Goal: Task Accomplishment & Management: Use online tool/utility

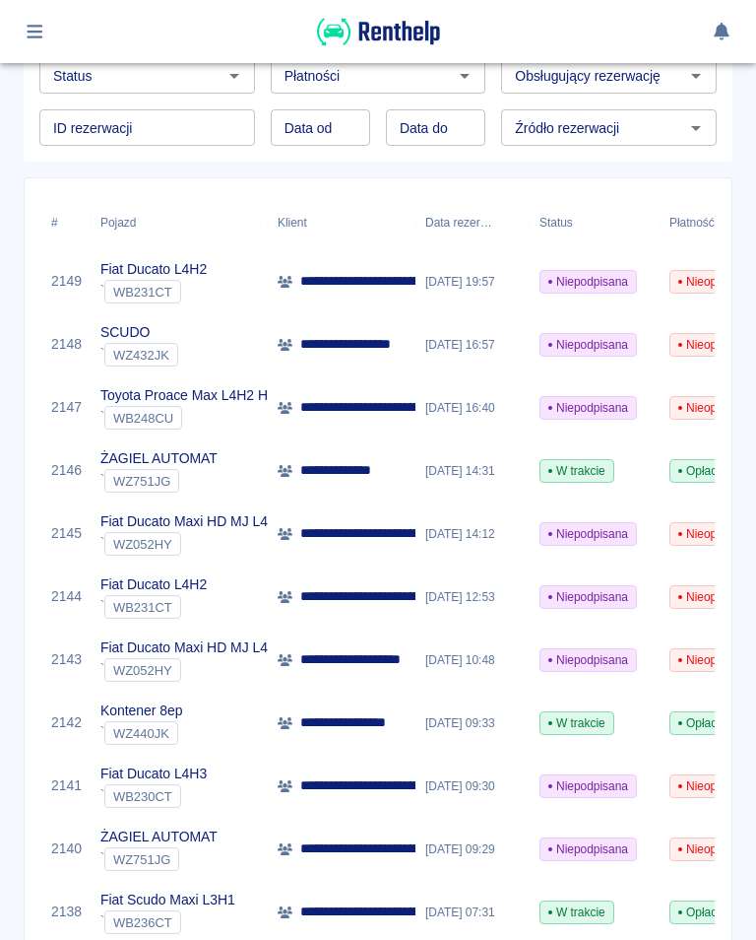
scroll to position [170, 0]
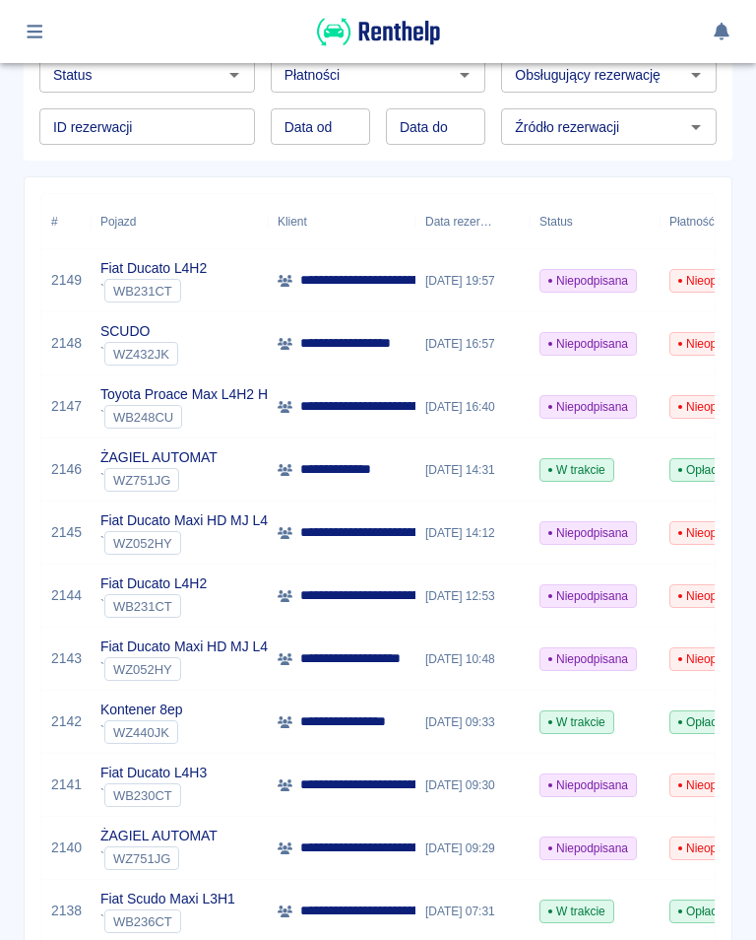
click at [593, 718] on span "W trakcie" at bounding box center [577, 722] width 73 height 18
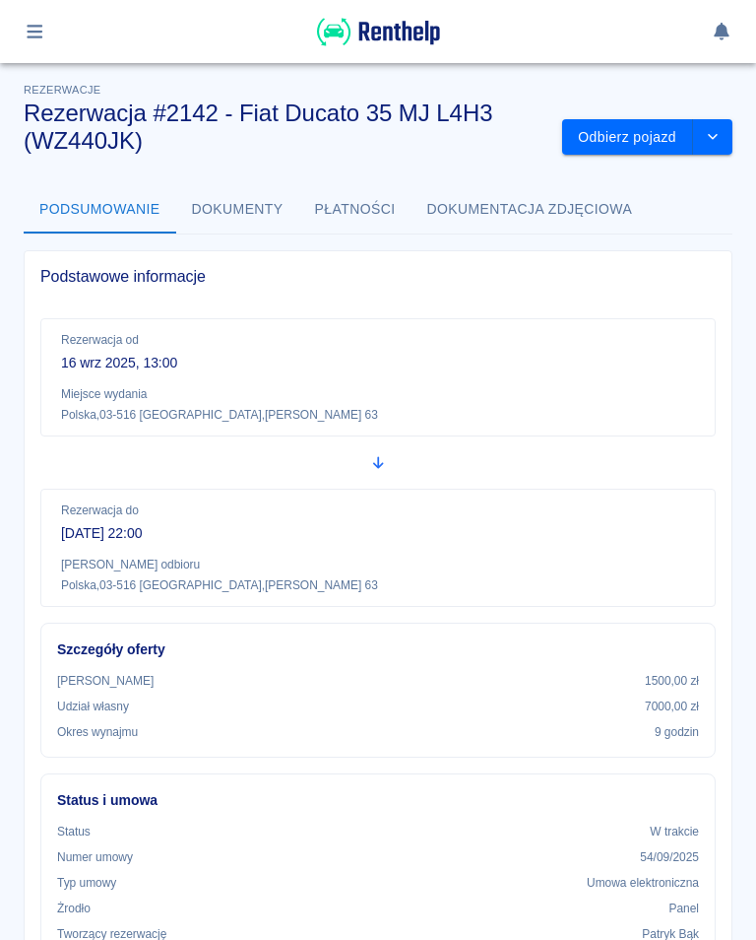
click at [614, 148] on button "Odbierz pojazd" at bounding box center [627, 137] width 131 height 36
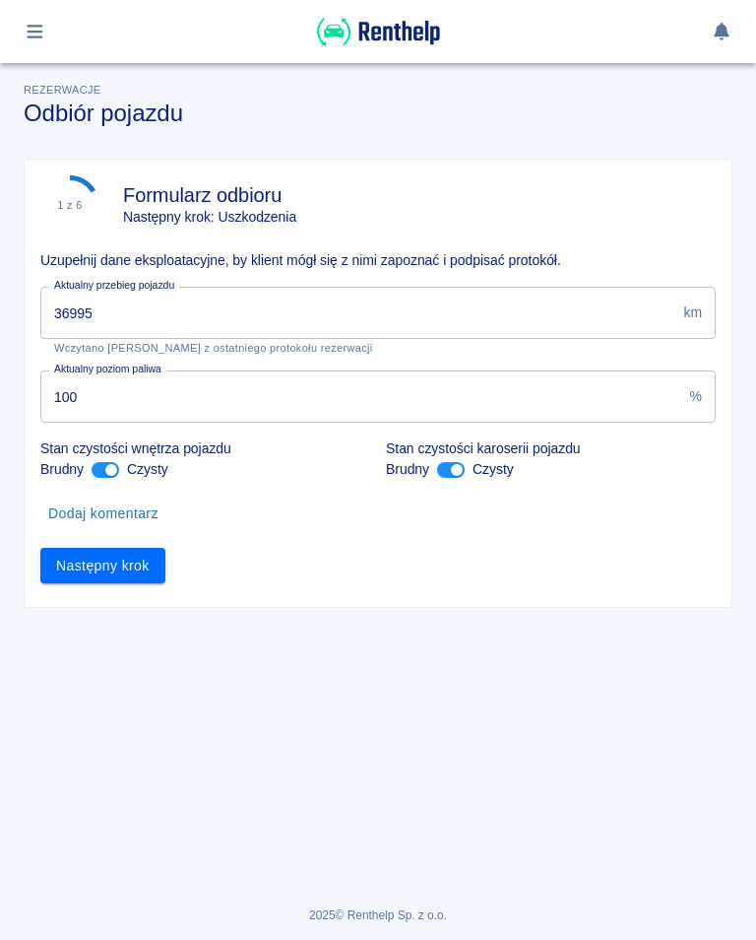
click at [121, 313] on input "36995" at bounding box center [357, 313] width 635 height 52
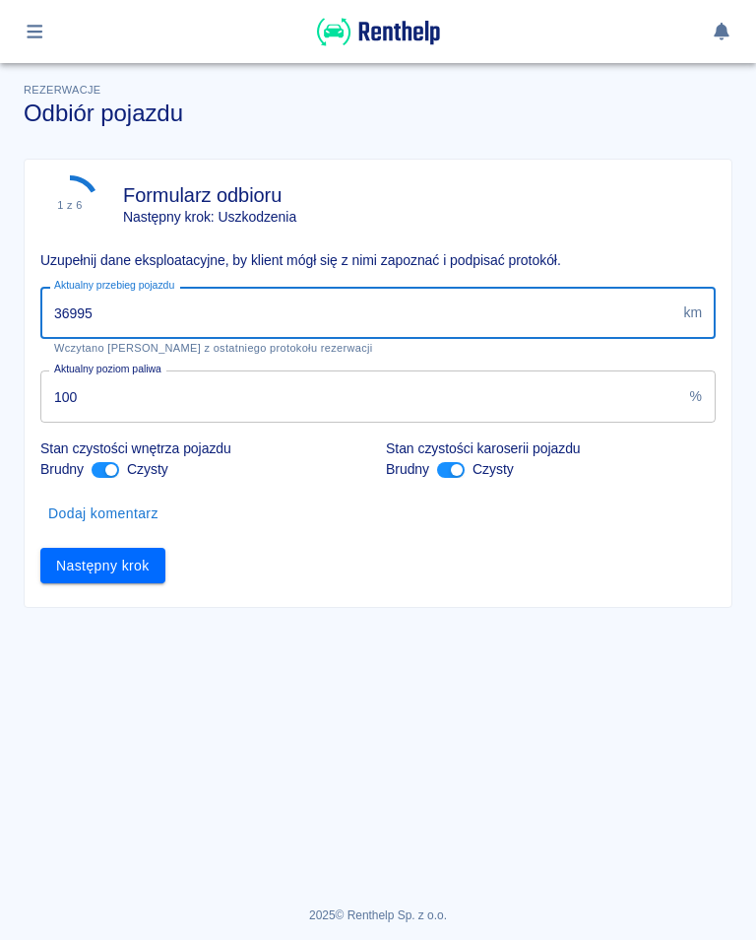
click at [123, 314] on input "36995" at bounding box center [357, 313] width 635 height 52
type input "37449"
click at [105, 558] on button "Następny krok" at bounding box center [102, 566] width 125 height 36
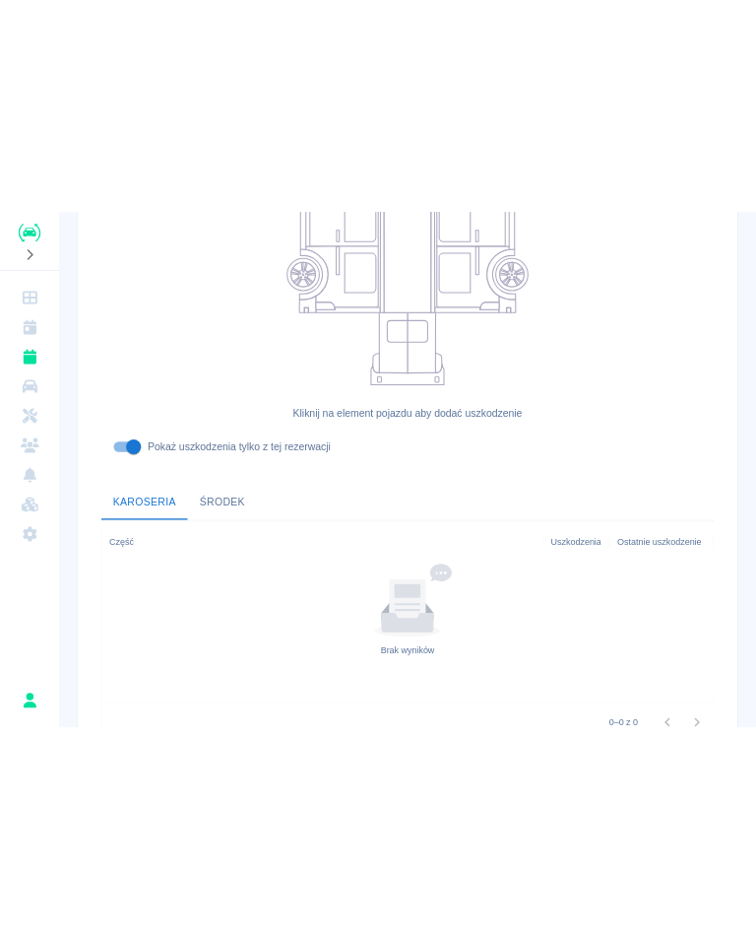
scroll to position [421, 0]
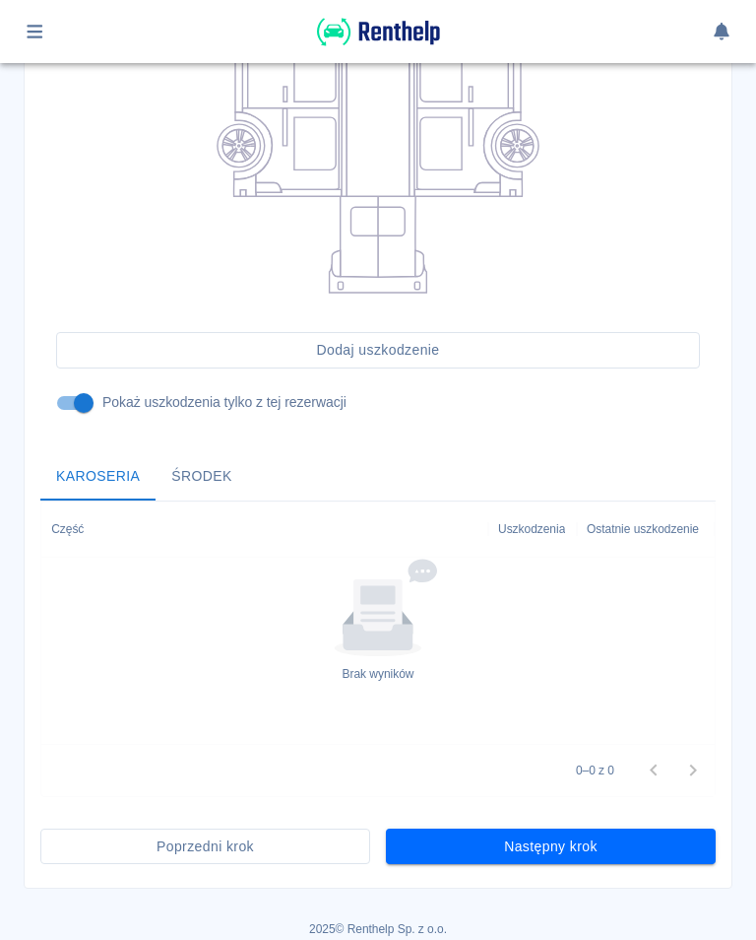
click at [595, 843] on button "Następny krok" at bounding box center [551, 846] width 330 height 36
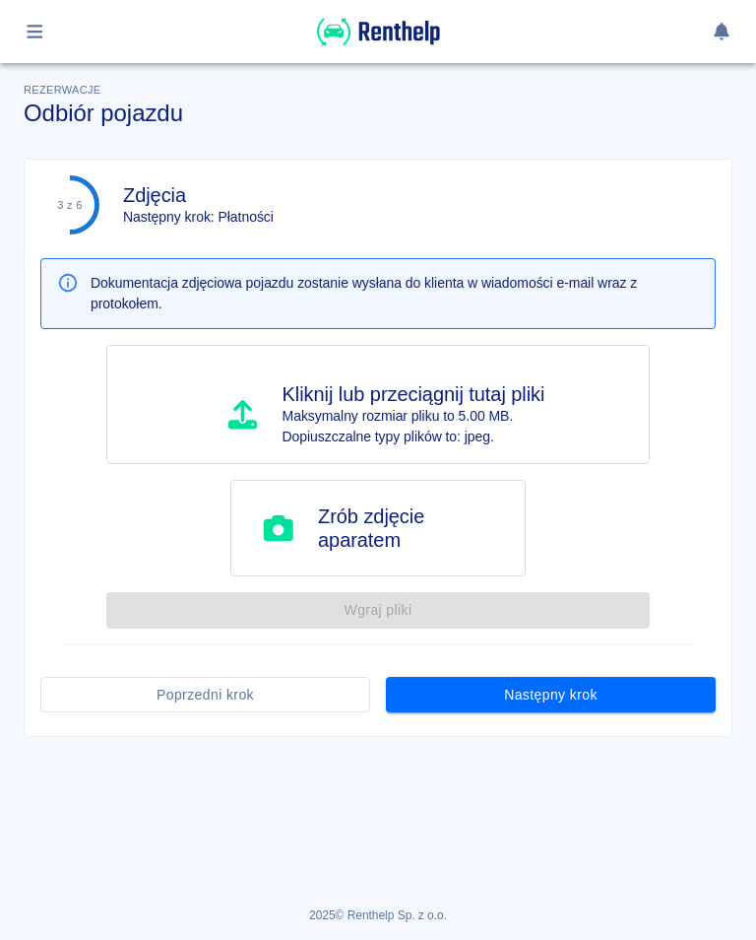
scroll to position [0, 0]
click at [561, 687] on button "Następny krok" at bounding box center [551, 695] width 330 height 36
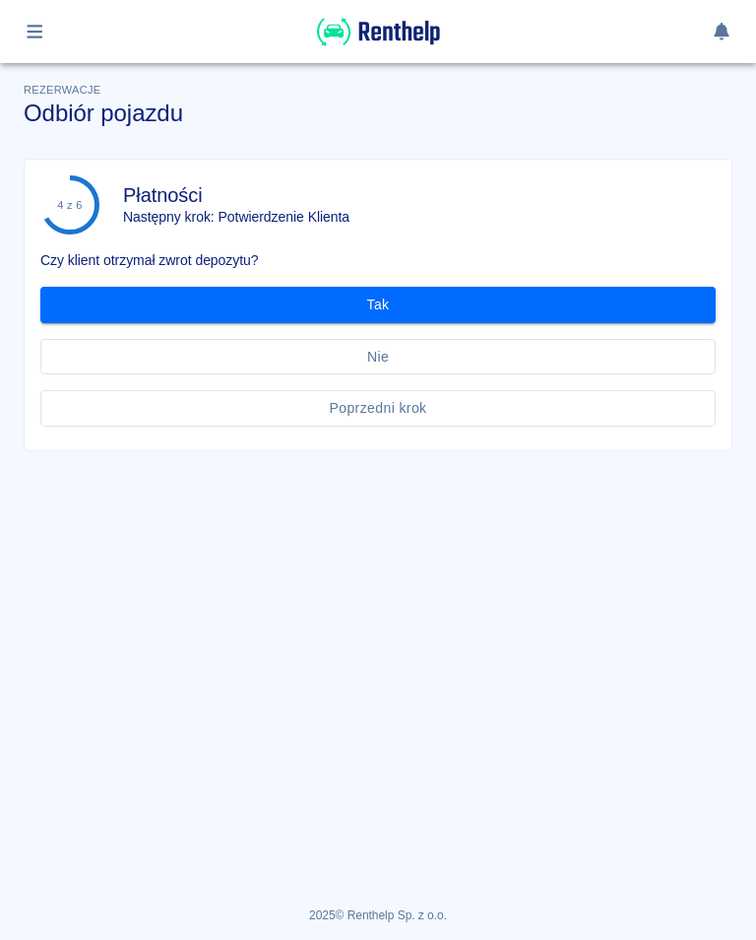
click at [370, 301] on button "Tak" at bounding box center [378, 305] width 676 height 36
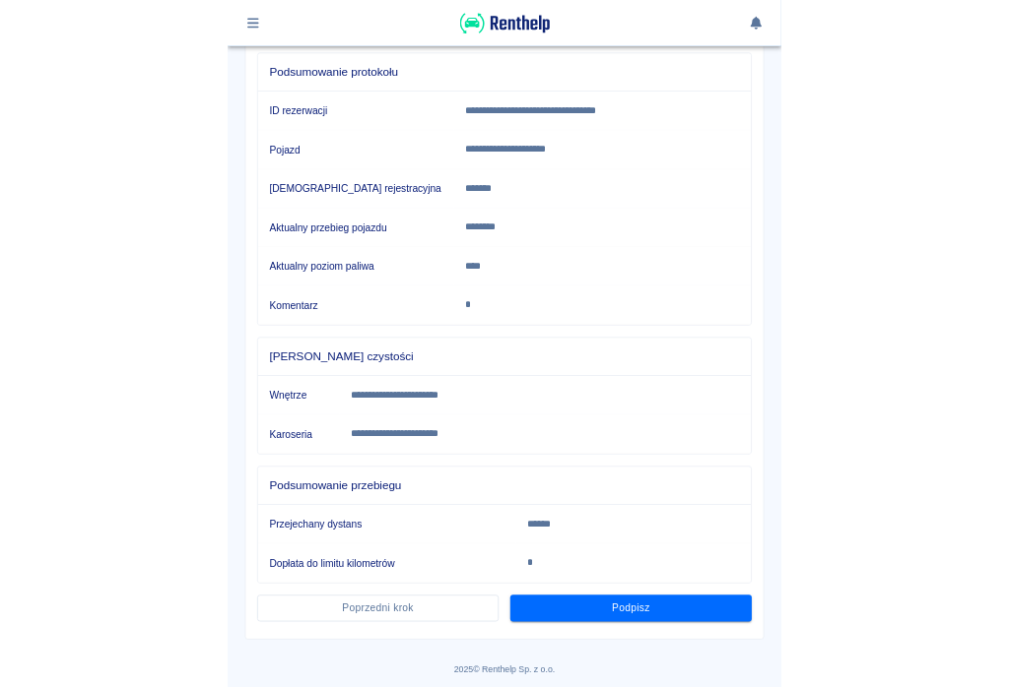
scroll to position [214, 0]
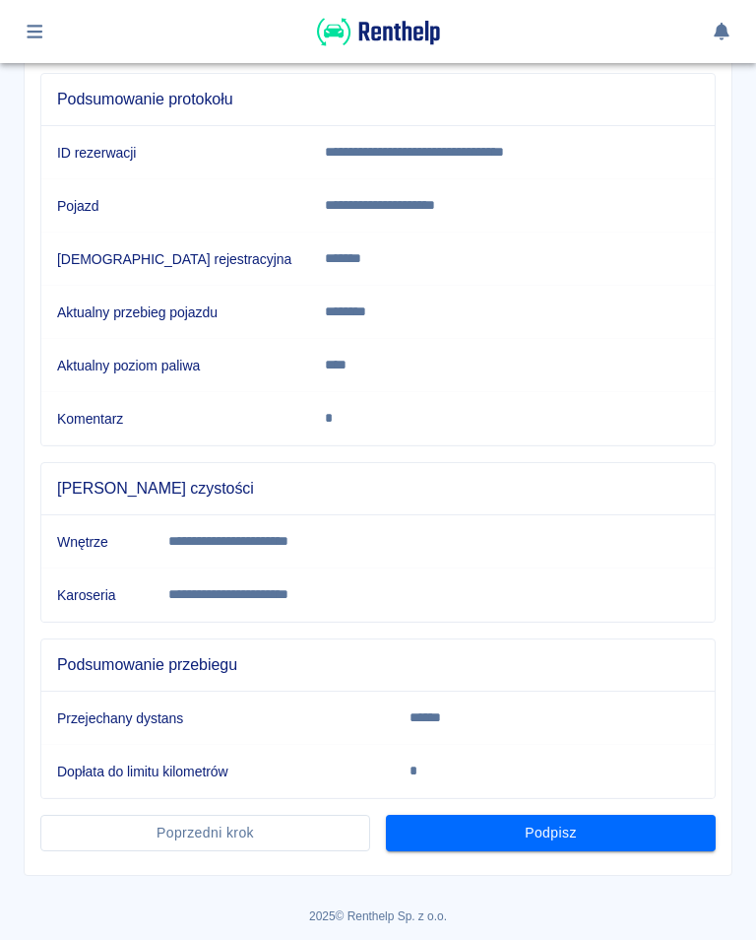
click at [578, 841] on button "Podpisz" at bounding box center [551, 832] width 330 height 36
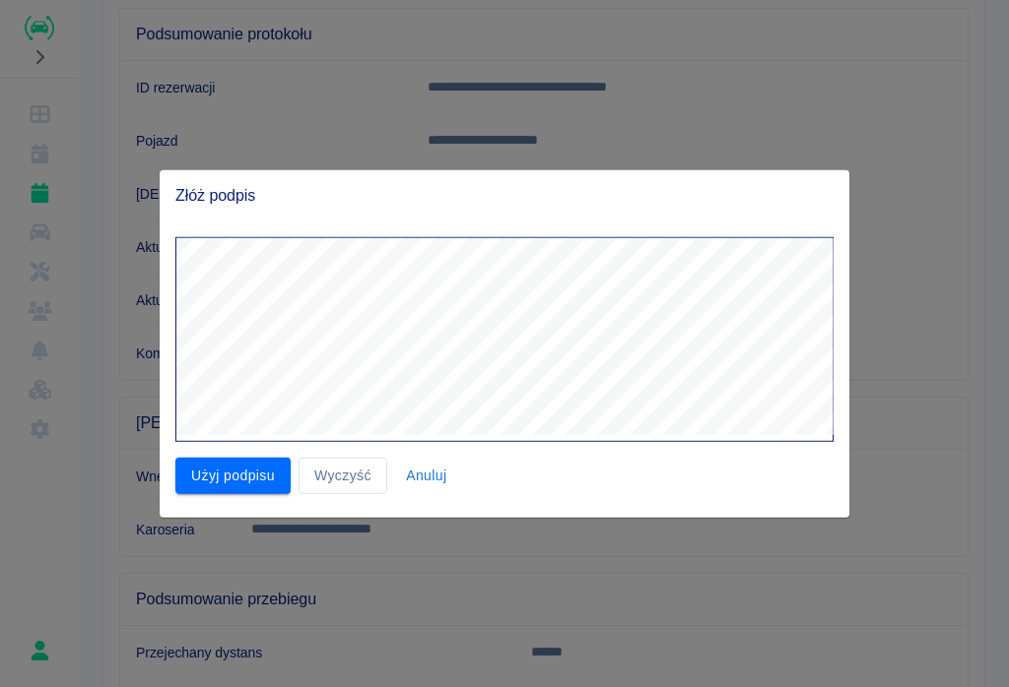
click at [263, 458] on button "Użyj podpisu" at bounding box center [232, 476] width 115 height 36
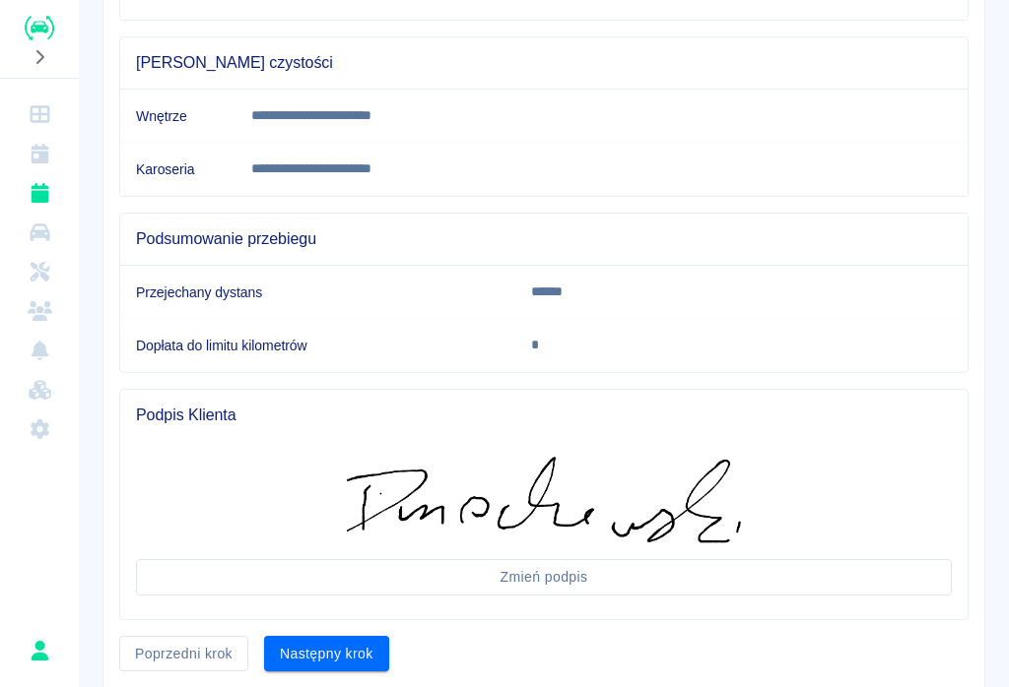
scroll to position [577, 0]
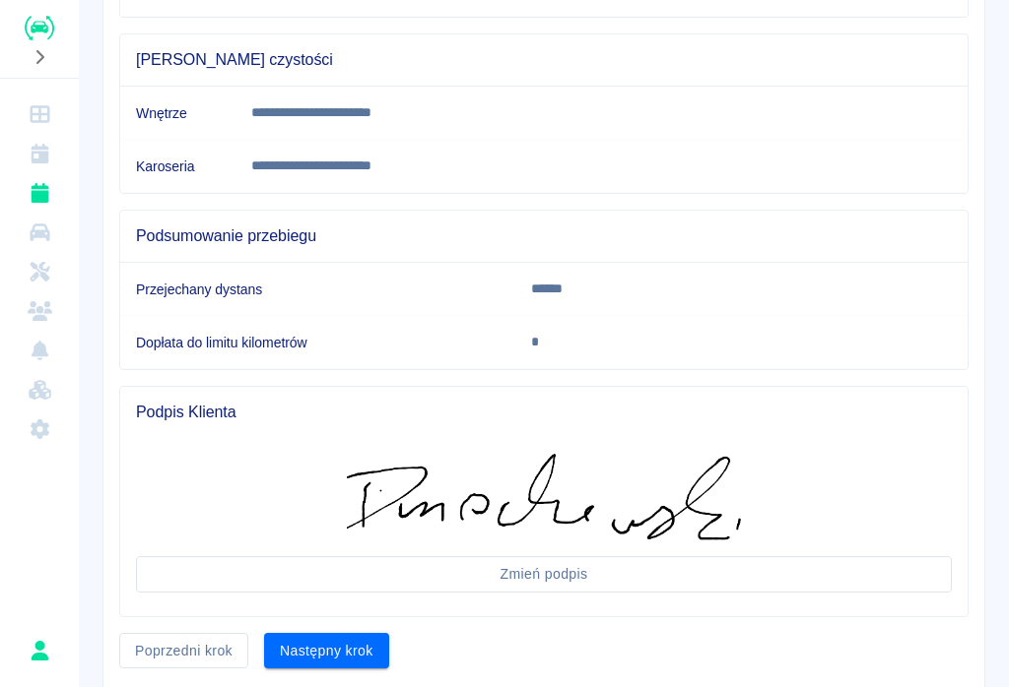
click at [324, 642] on button "Następny krok" at bounding box center [326, 651] width 125 height 36
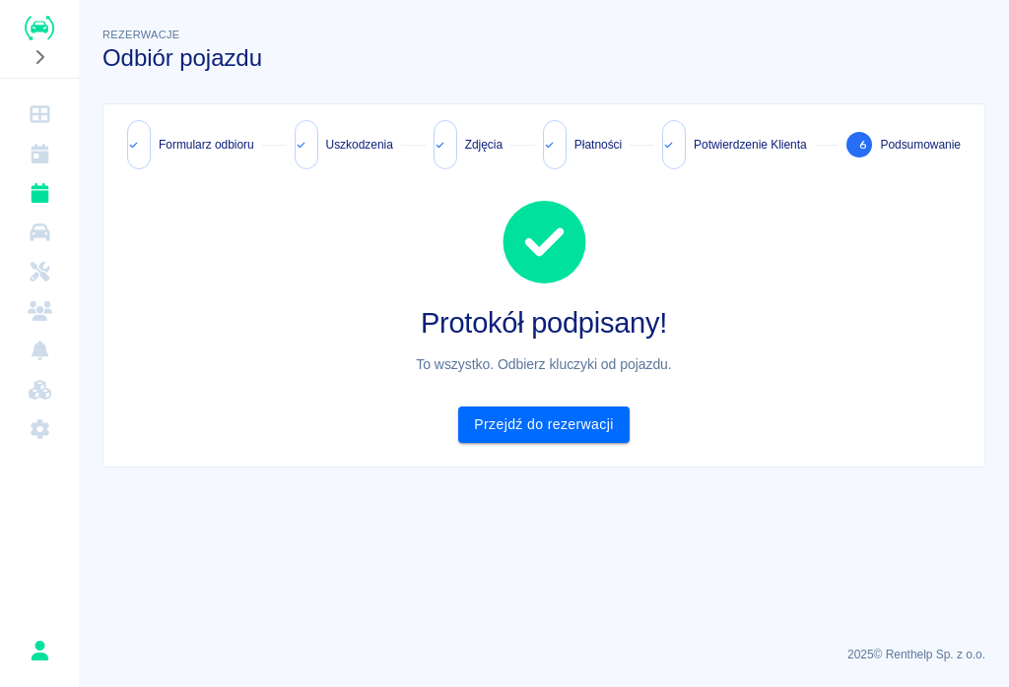
scroll to position [0, 0]
click at [566, 420] on link "Przejdź do rezerwacji" at bounding box center [543, 425] width 170 height 36
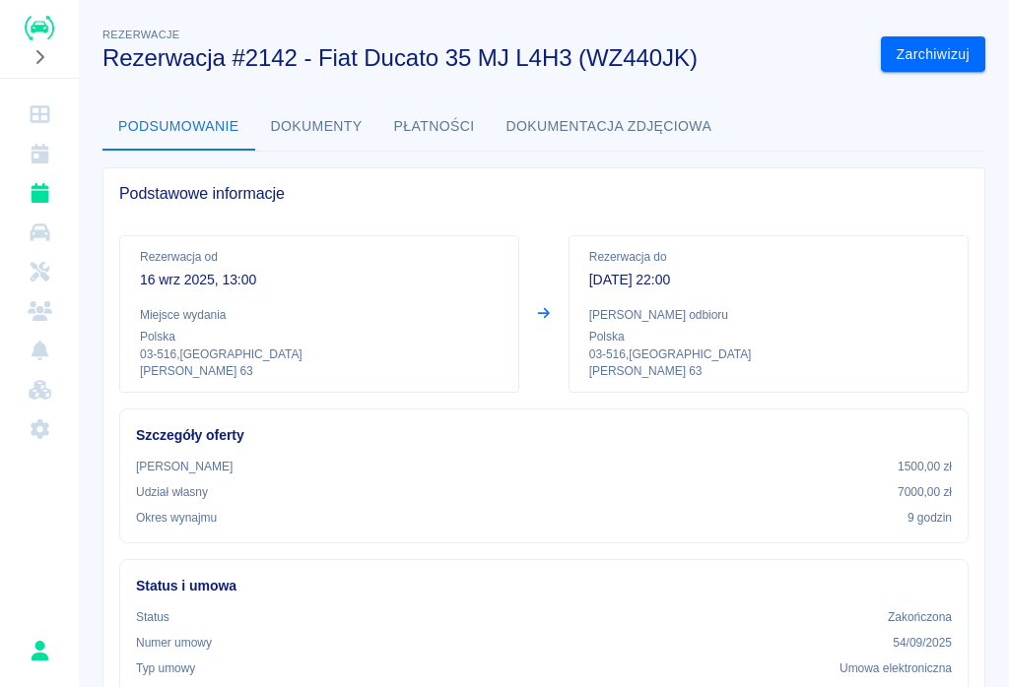
click at [41, 145] on icon "Kalendarz" at bounding box center [40, 154] width 25 height 20
